Goal: Transaction & Acquisition: Purchase product/service

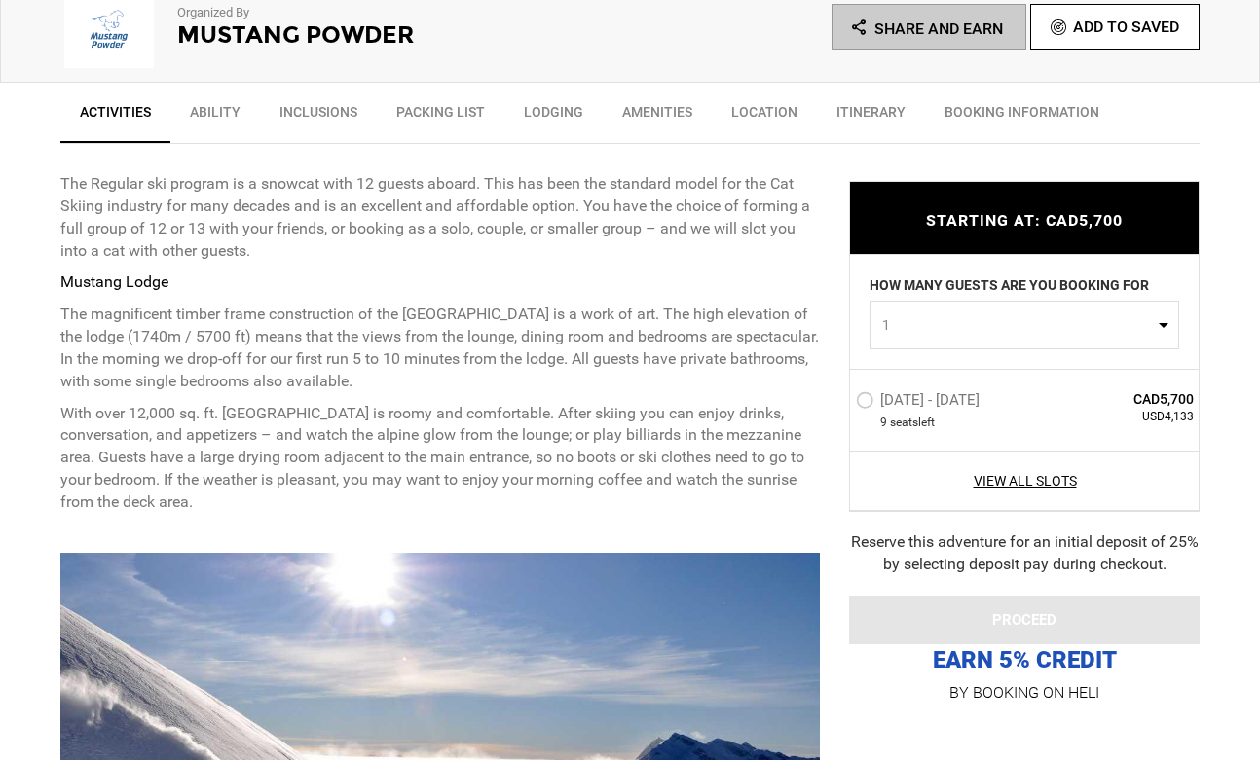
scroll to position [931, 0]
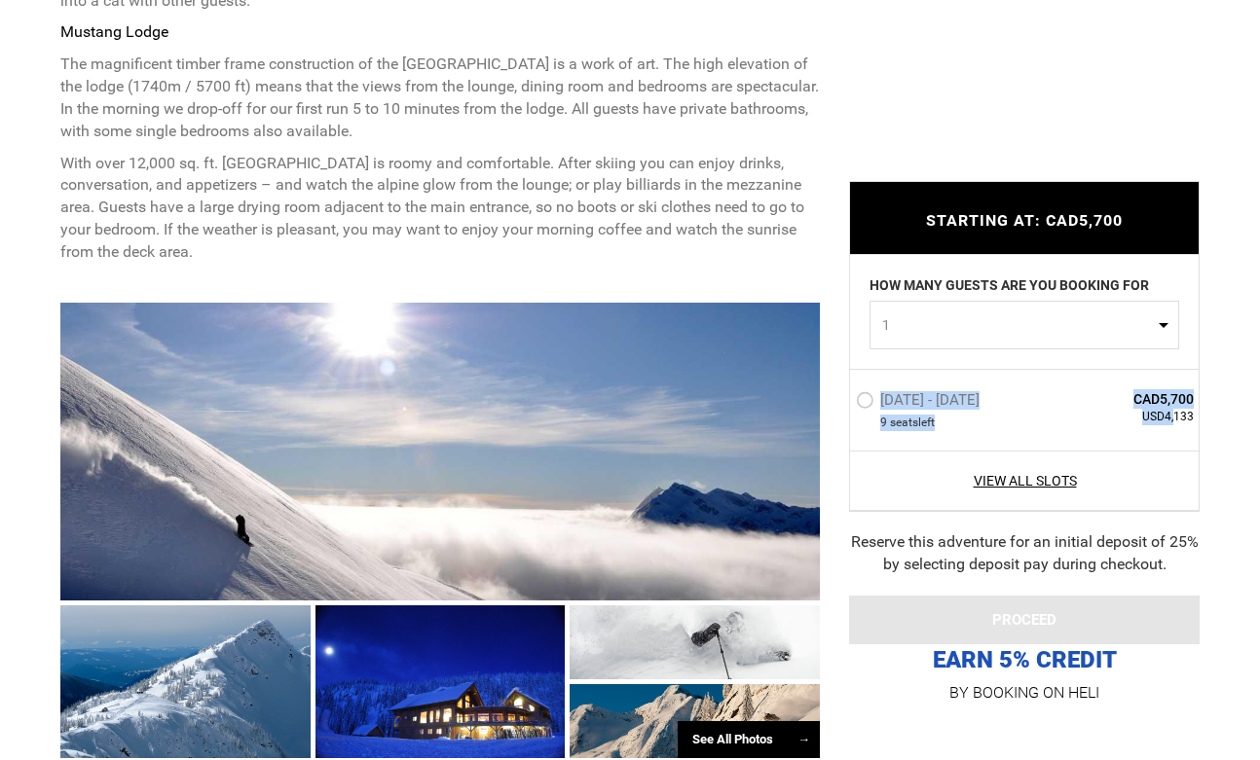
drag, startPoint x: 1194, startPoint y: 417, endPoint x: 1176, endPoint y: 422, distance: 18.2
click at [1176, 422] on div "[DATE] - [DATE] 9 seat s left CAD5,700 USD4,133" at bounding box center [1024, 410] width 349 height 82
click at [1175, 422] on span "USD4,133" at bounding box center [1122, 417] width 141 height 17
drag, startPoint x: 1166, startPoint y: 418, endPoint x: 1193, endPoint y: 419, distance: 26.3
click at [1193, 419] on span "USD4,133" at bounding box center [1122, 417] width 141 height 17
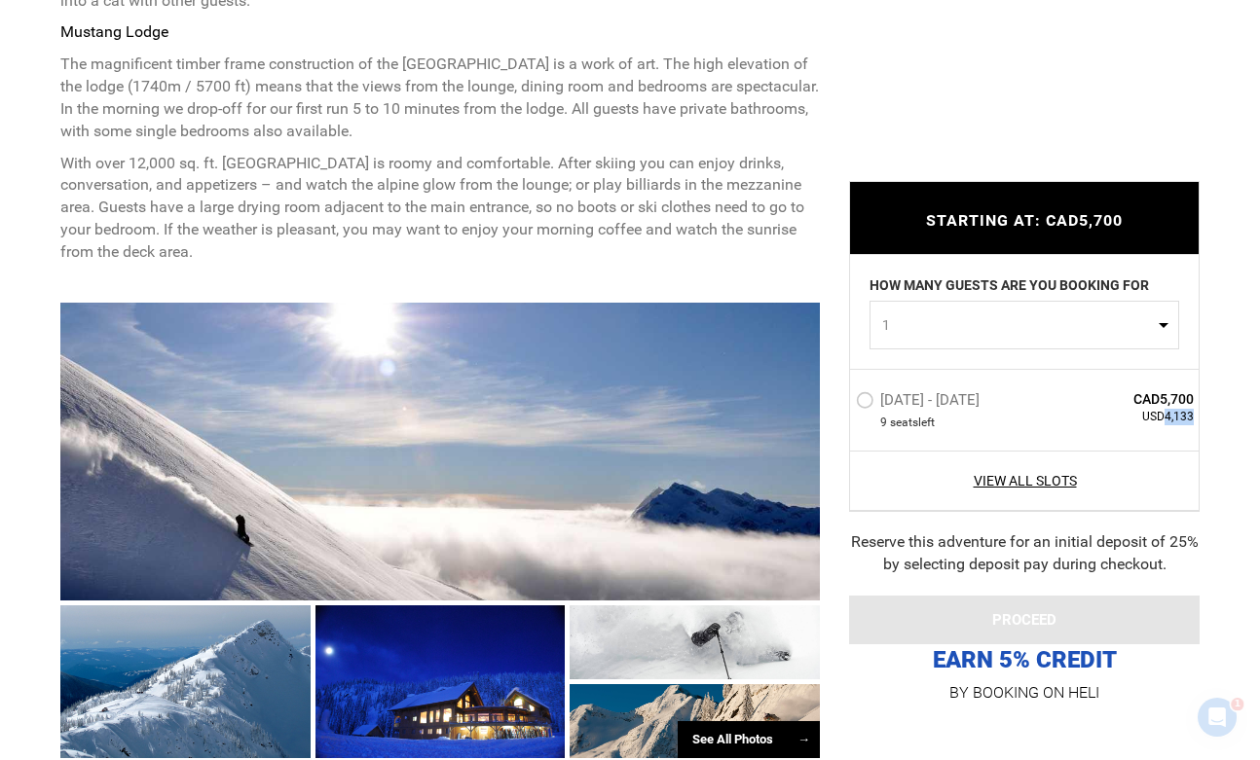
scroll to position [0, 0]
copy span "4,133"
click at [865, 402] on label "[DATE] - [DATE]" at bounding box center [920, 402] width 129 height 23
click at [842, 402] on input "[DATE] - [DATE]" at bounding box center [842, 408] width 0 height 42
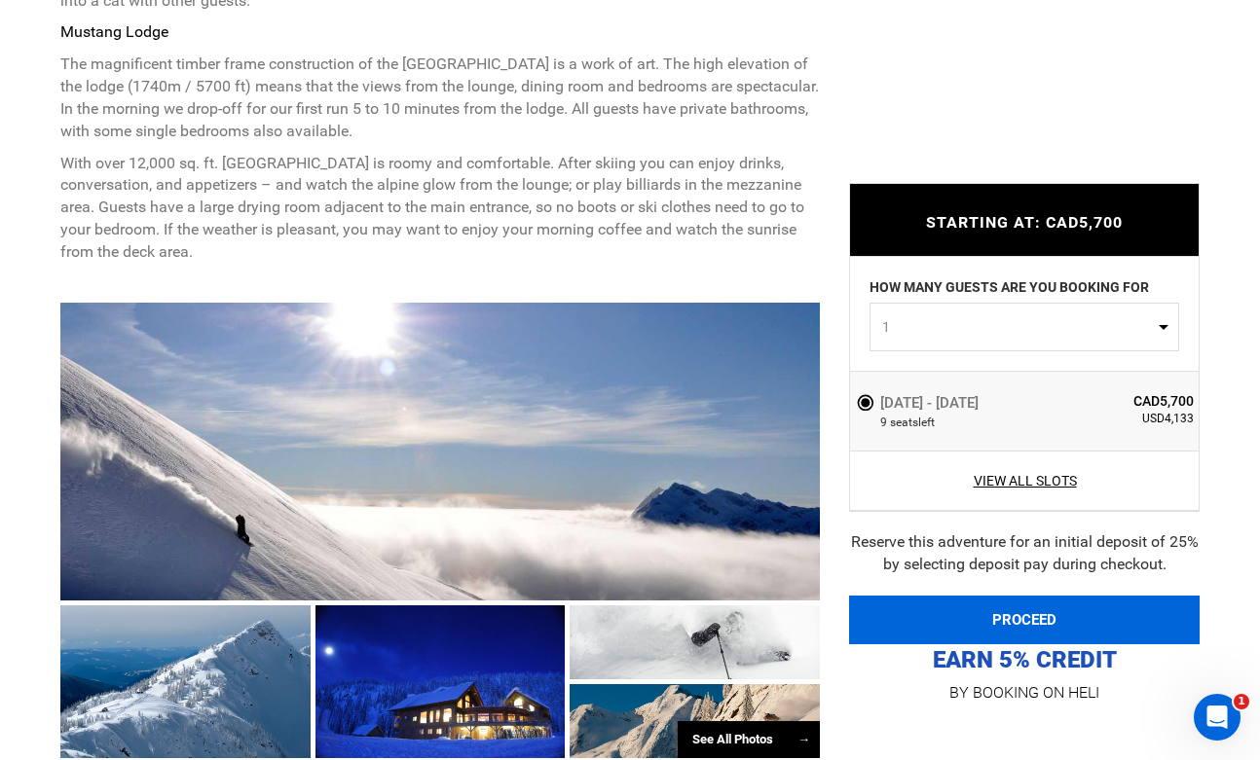
click at [1000, 613] on button "PROCEED" at bounding box center [1024, 620] width 350 height 49
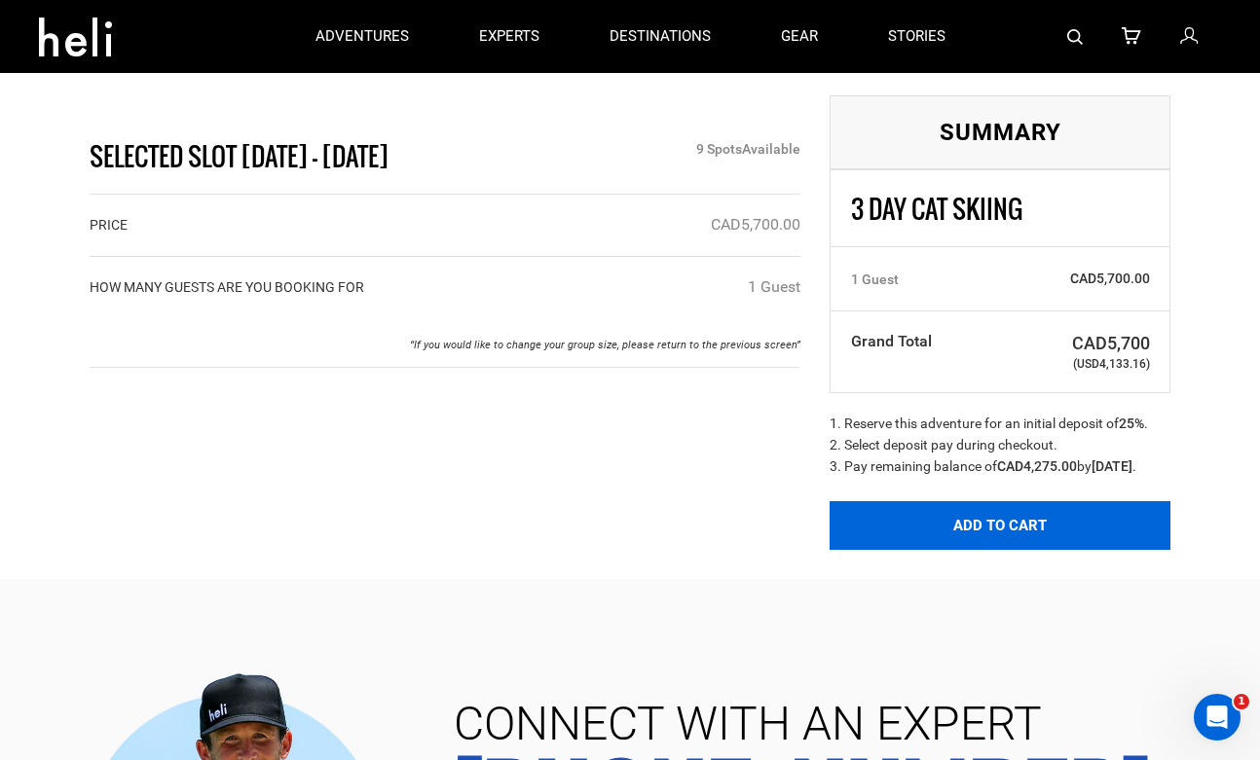
click at [1046, 537] on button "Add to Cart" at bounding box center [999, 525] width 341 height 49
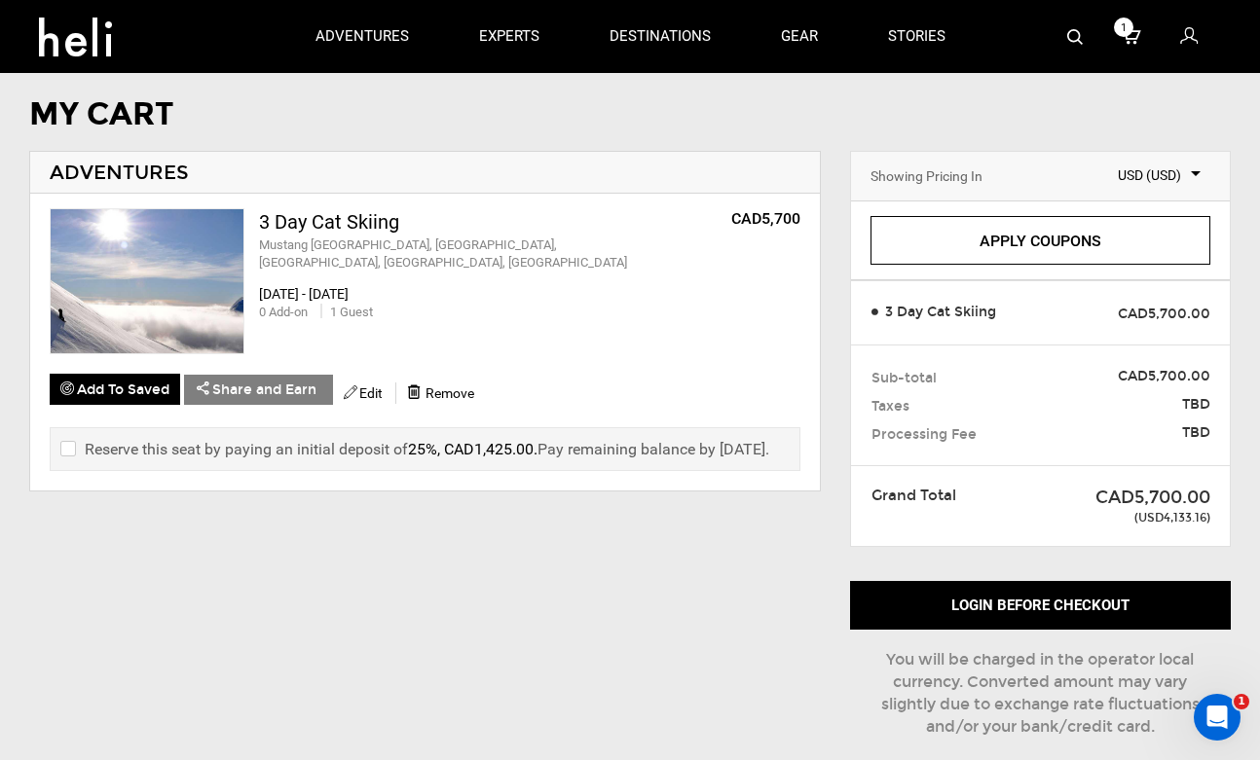
scroll to position [34, 0]
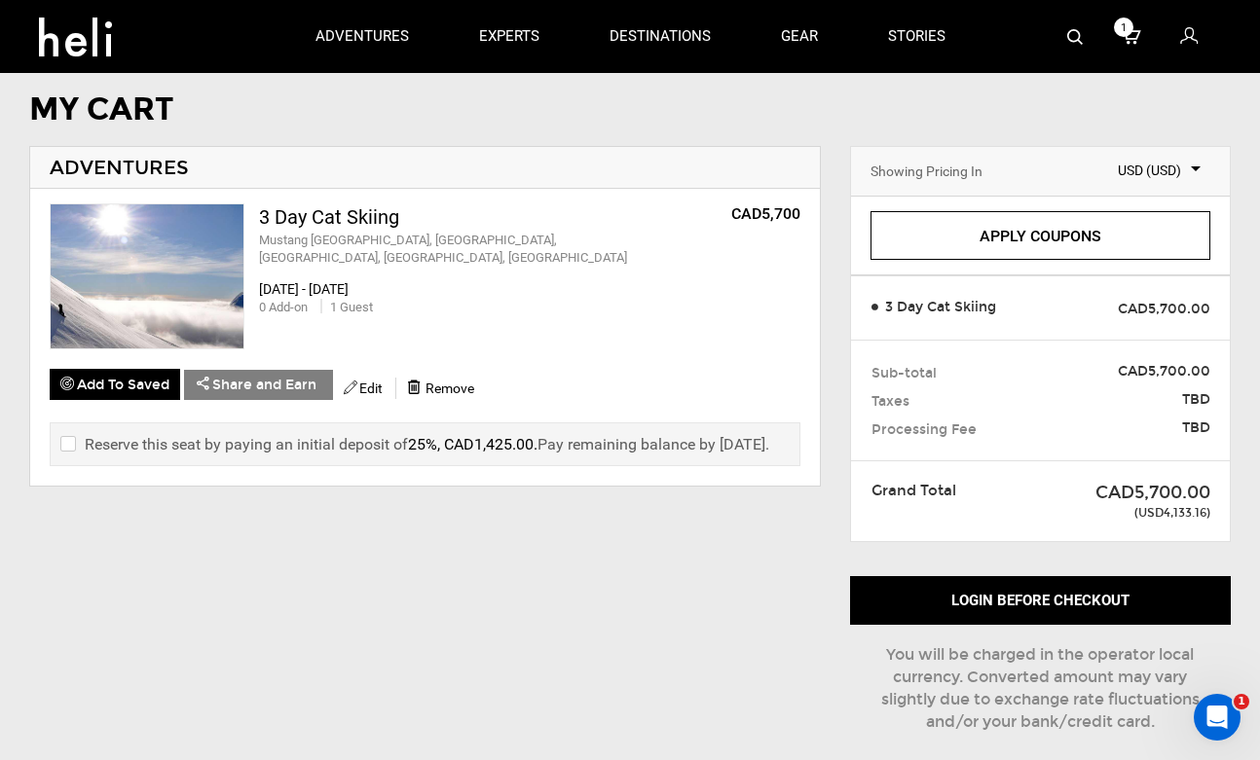
click at [1130, 36] on icon at bounding box center [1131, 36] width 19 height 25
click at [459, 383] on span "Remove" at bounding box center [449, 389] width 49 height 16
